Goal: Check status

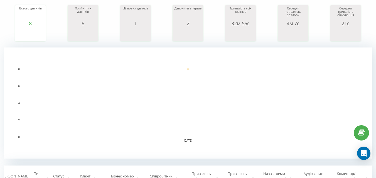
scroll to position [60, 0]
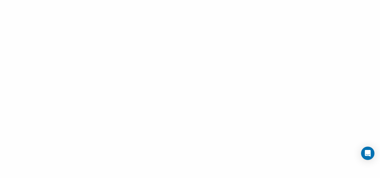
click at [21, 23] on div at bounding box center [190, 89] width 380 height 178
